Goal: Obtain resource: Obtain resource

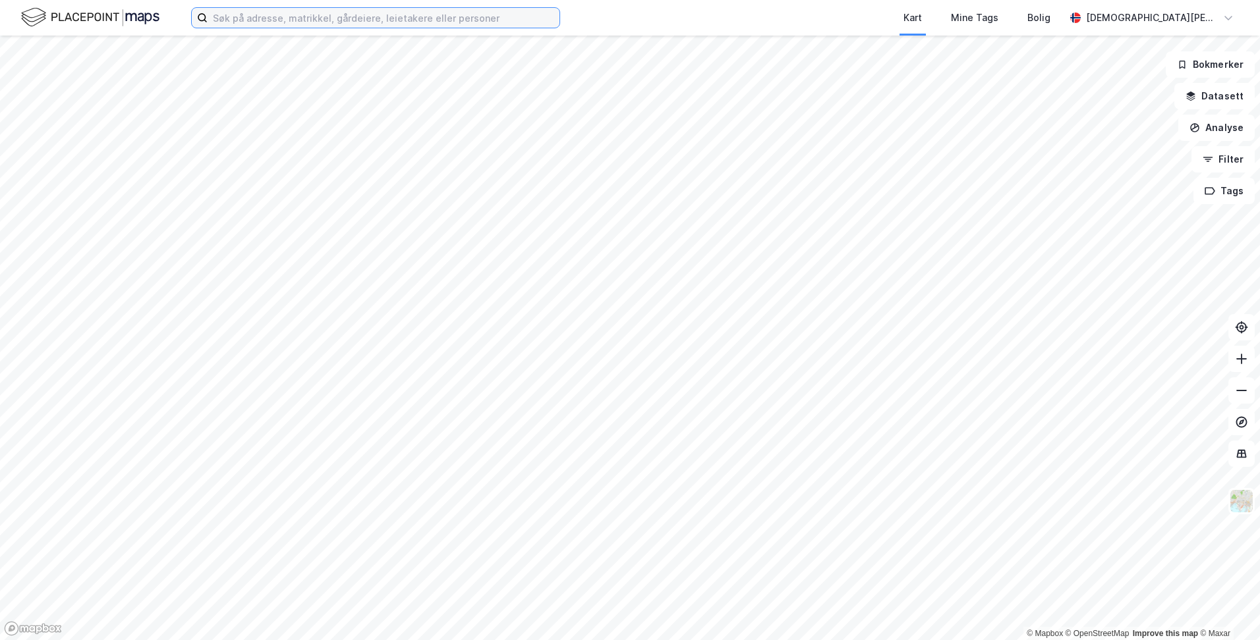
click at [416, 16] on input at bounding box center [384, 18] width 352 height 20
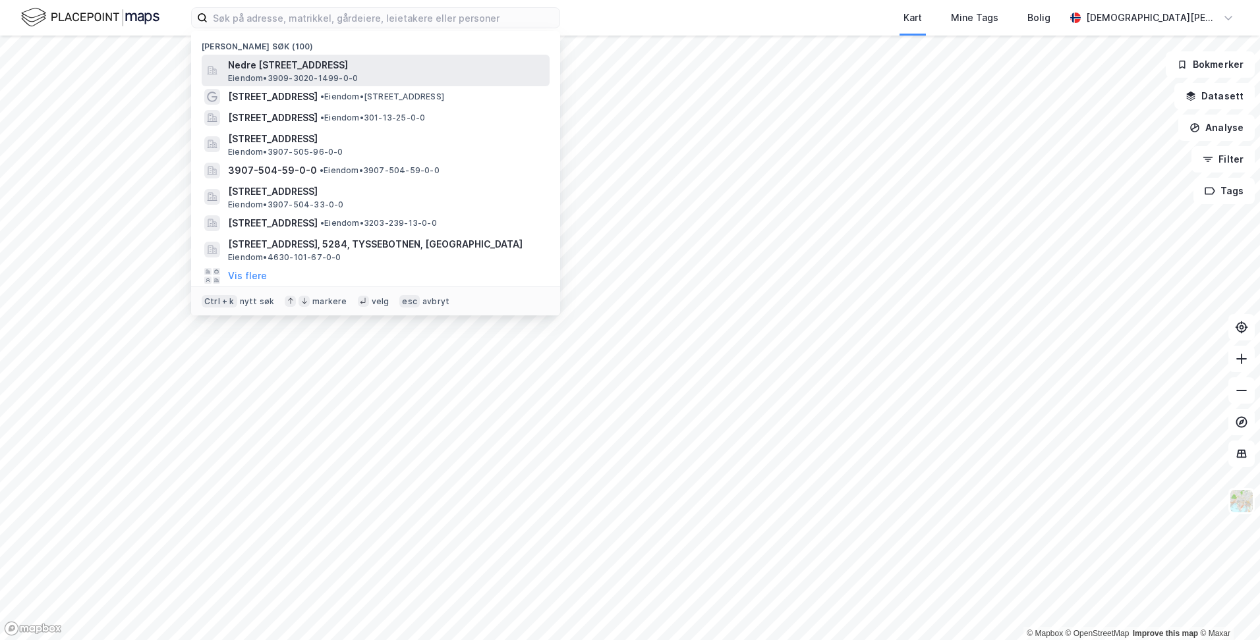
drag, startPoint x: 416, startPoint y: 16, endPoint x: 382, endPoint y: 63, distance: 57.6
click at [382, 63] on span "Nedre [STREET_ADDRESS]" at bounding box center [386, 65] width 316 height 16
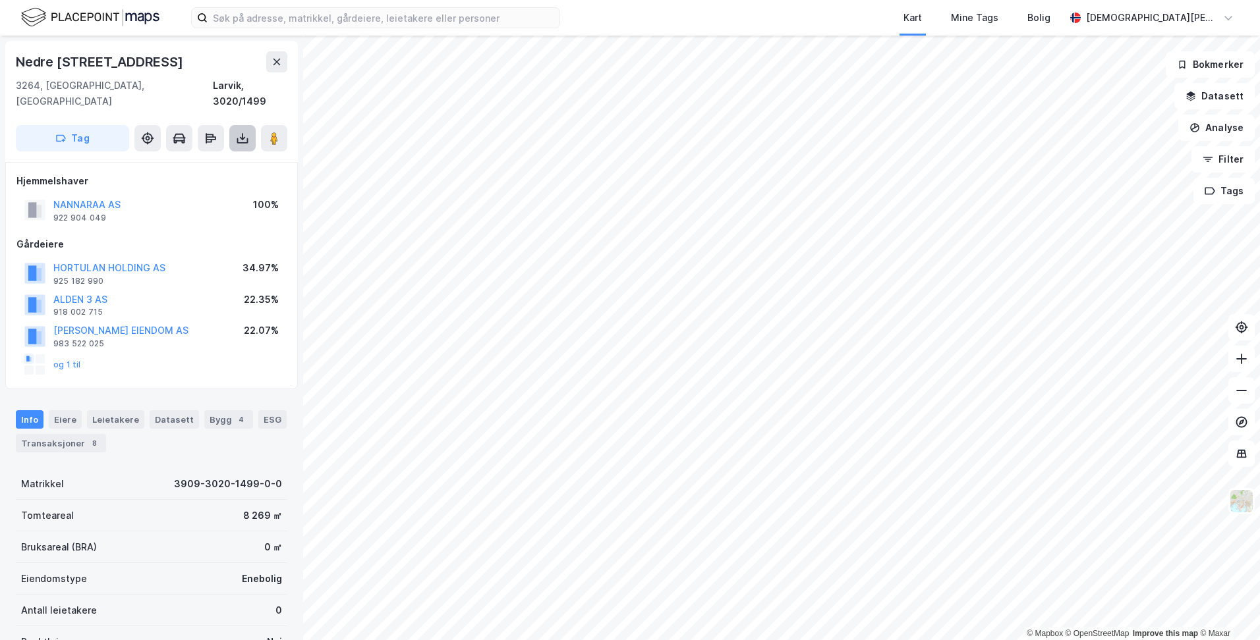
click at [240, 132] on icon at bounding box center [242, 138] width 13 height 13
click at [222, 154] on div "Last ned grunnbok" at bounding box center [185, 164] width 140 height 21
click at [210, 159] on div "Last ned grunnbok" at bounding box center [177, 164] width 76 height 11
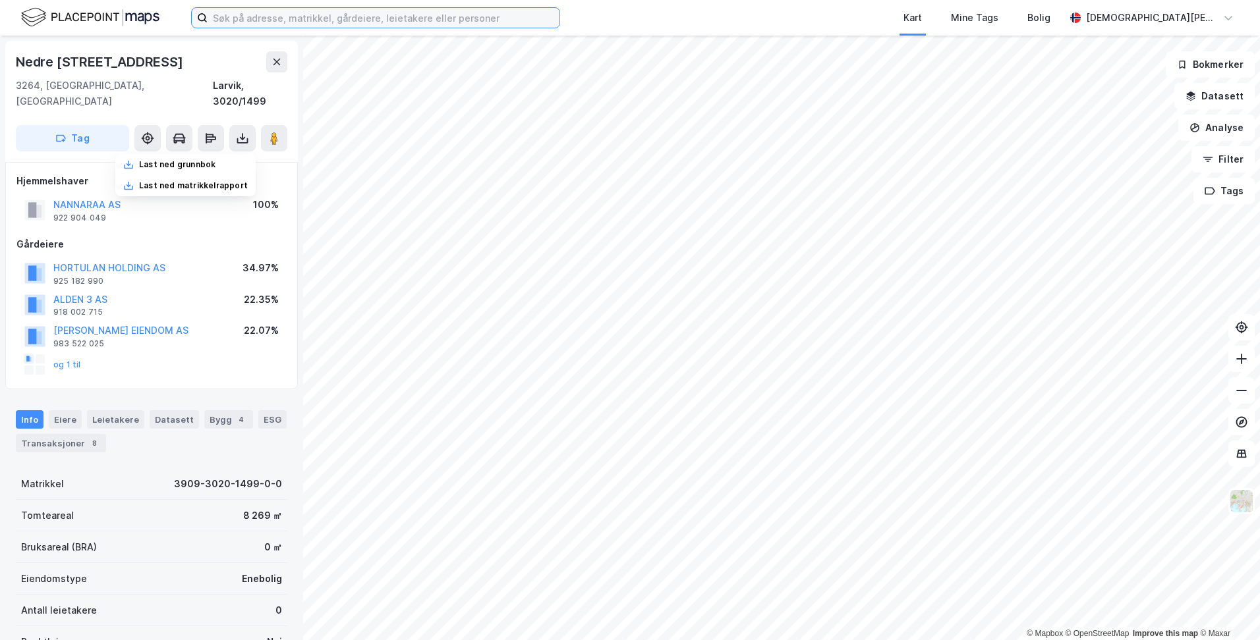
click at [350, 16] on input at bounding box center [384, 18] width 352 height 20
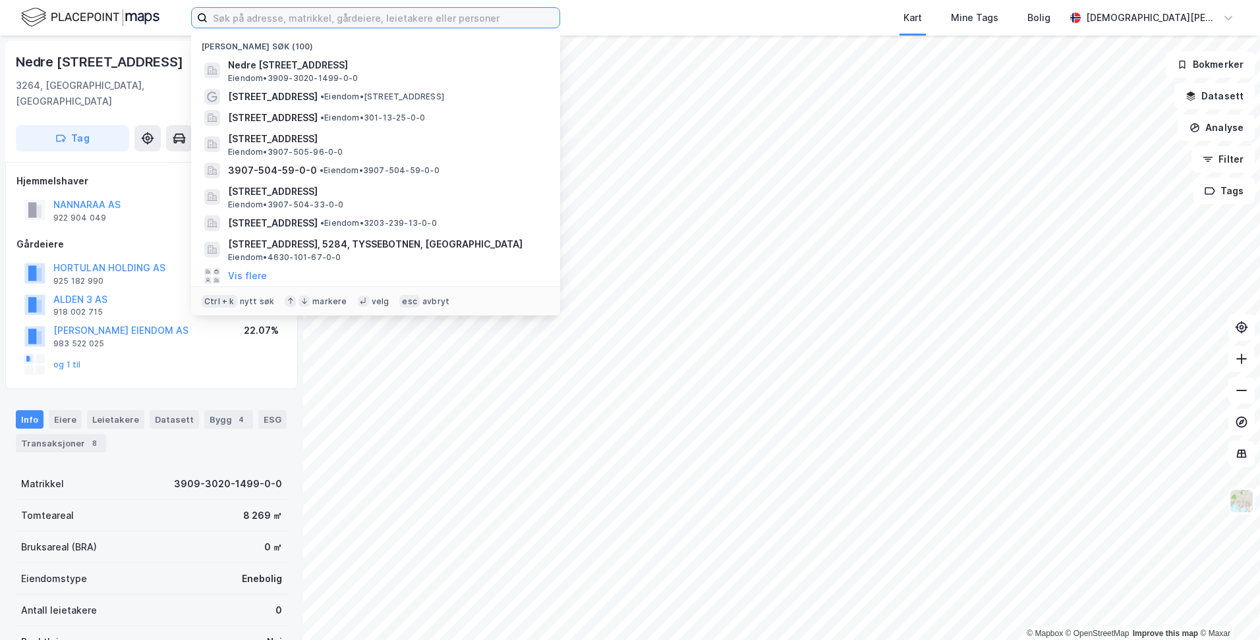
paste input "1, bnr. 1572,"
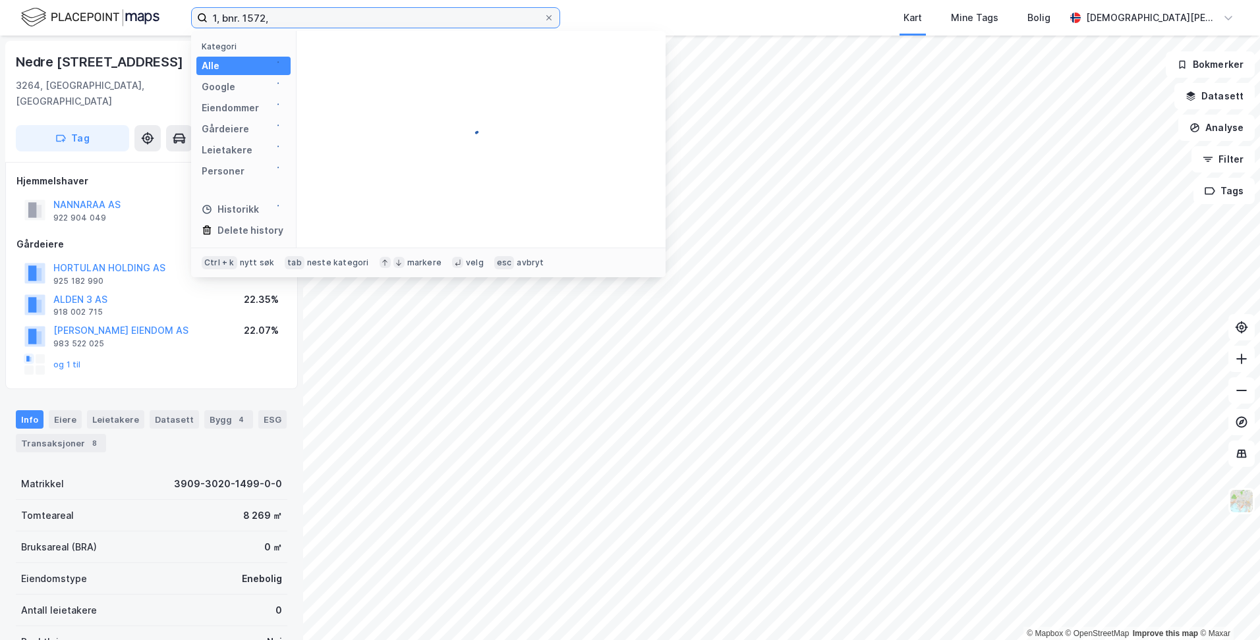
click at [385, 21] on input "1, bnr. 1572," at bounding box center [376, 18] width 336 height 20
type input "hamar-1/1572"
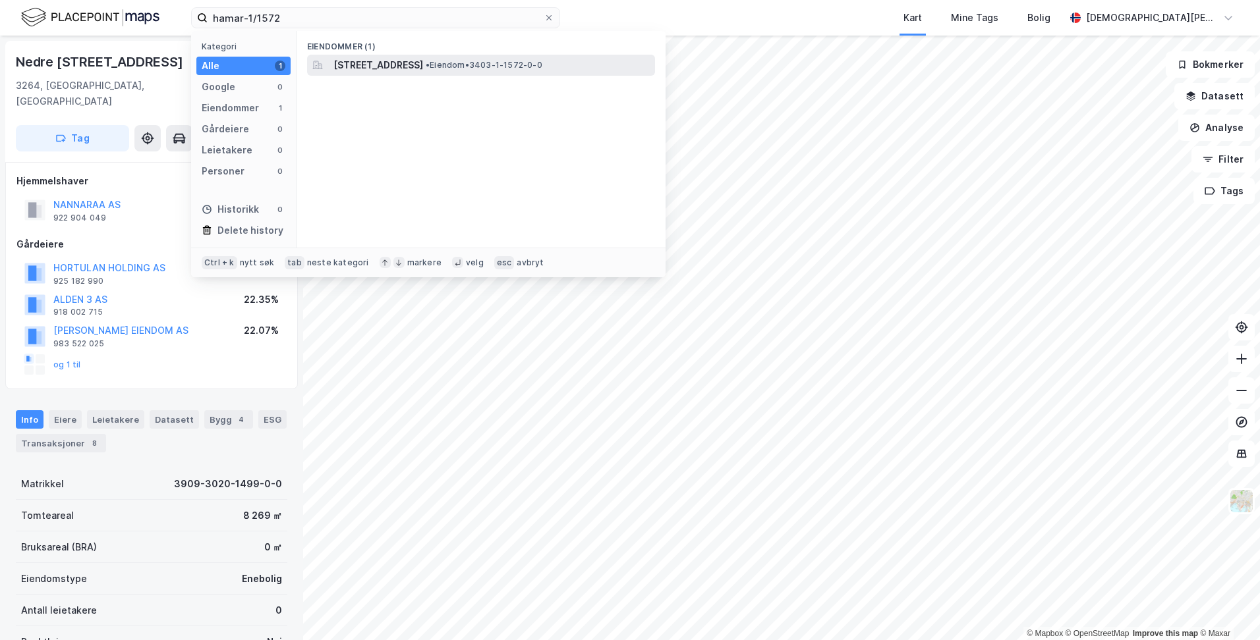
click at [416, 66] on span "[STREET_ADDRESS]" at bounding box center [378, 65] width 90 height 16
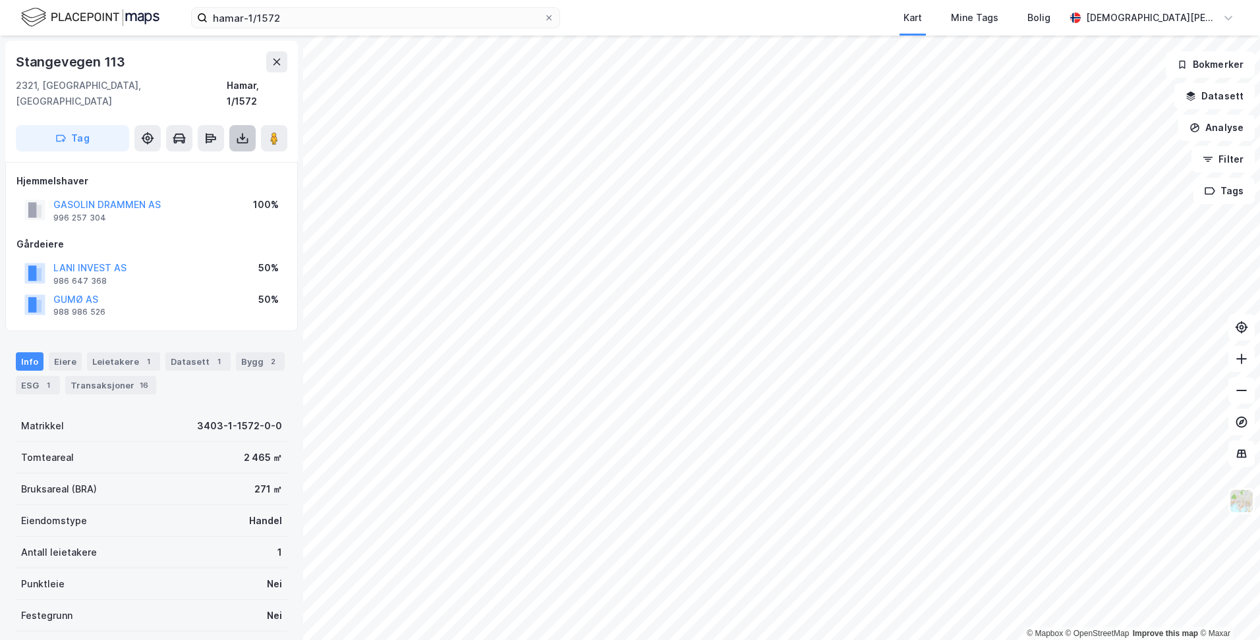
click at [246, 132] on icon at bounding box center [242, 138] width 13 height 13
click at [191, 159] on div "Last ned grunnbok" at bounding box center [177, 164] width 76 height 11
